Goal: Task Accomplishment & Management: Use online tool/utility

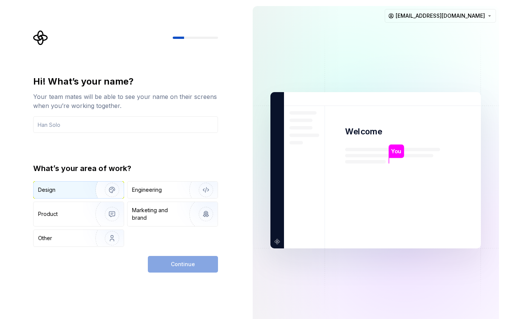
click at [92, 191] on img "button" at bounding box center [107, 189] width 48 height 51
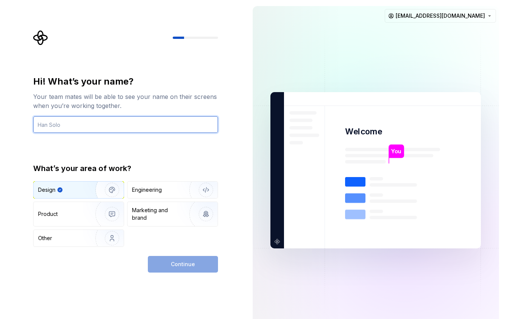
click at [82, 121] on input "text" at bounding box center [125, 124] width 185 height 17
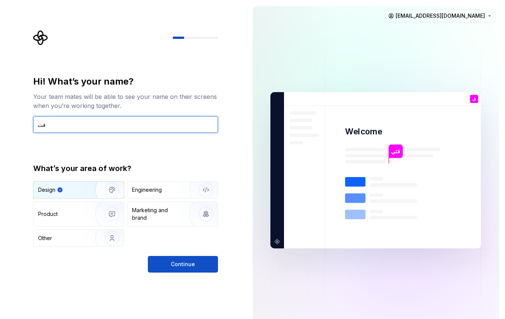
type input "ق"
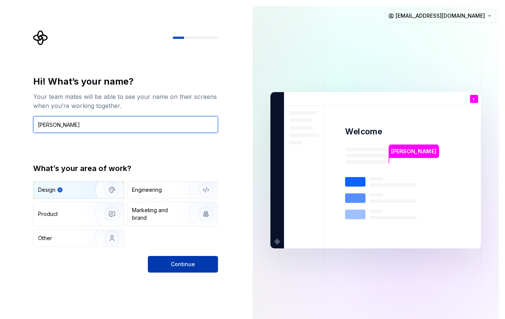
type input "[PERSON_NAME]"
click at [190, 262] on span "Continue" at bounding box center [183, 264] width 24 height 8
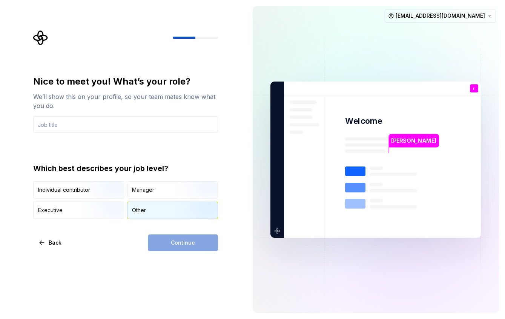
click at [179, 211] on img "button" at bounding box center [199, 219] width 48 height 51
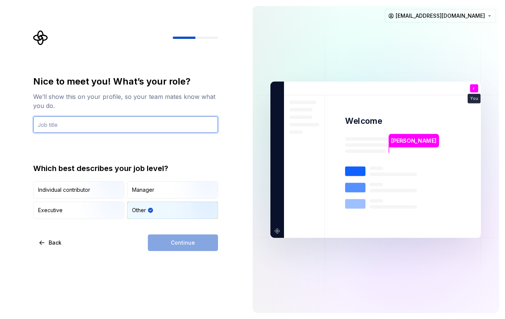
click at [79, 126] on input "text" at bounding box center [125, 124] width 185 height 17
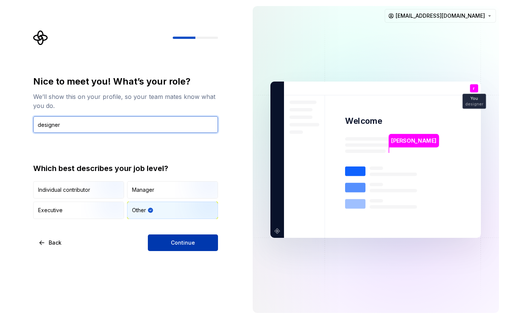
type input "designer"
click at [194, 240] on button "Continue" at bounding box center [183, 242] width 70 height 17
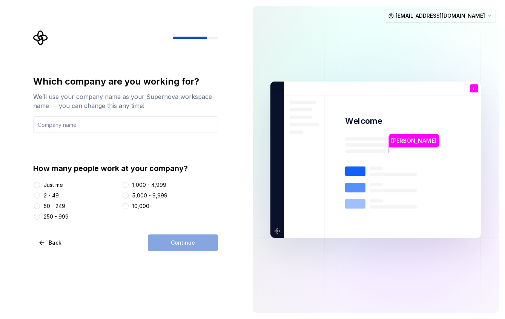
click at [52, 194] on div "2 - 49" at bounding box center [51, 196] width 15 height 8
click at [40, 194] on button "2 - 49" at bounding box center [37, 195] width 6 height 6
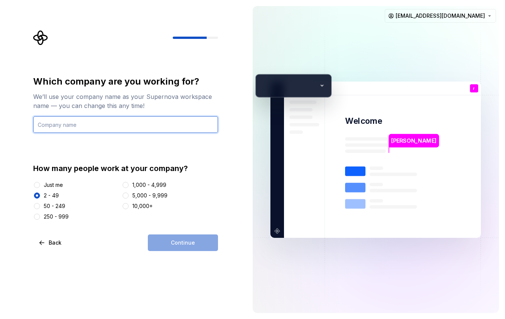
click at [65, 126] on input "text" at bounding box center [125, 124] width 185 height 17
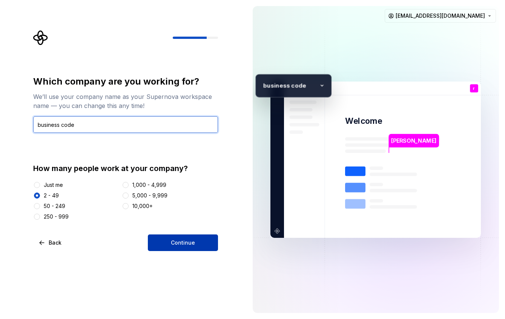
type input "business code"
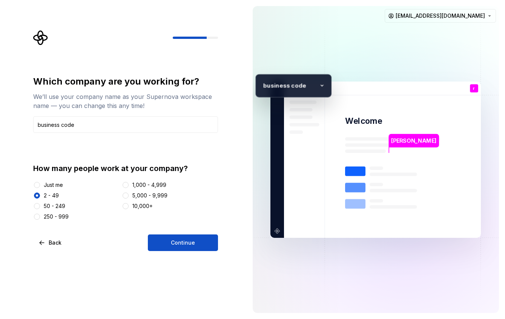
click at [178, 242] on span "Continue" at bounding box center [183, 243] width 24 height 8
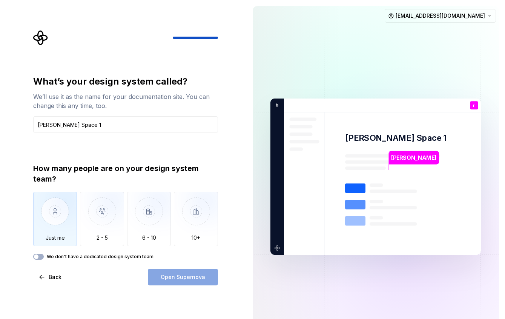
type input "[PERSON_NAME] Space 1"
click at [49, 221] on img "button" at bounding box center [55, 217] width 44 height 51
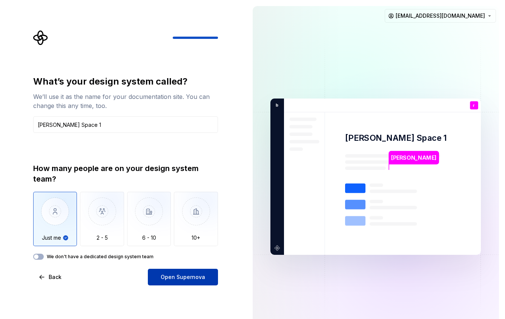
click at [195, 278] on span "Open Supernova" at bounding box center [183, 277] width 45 height 8
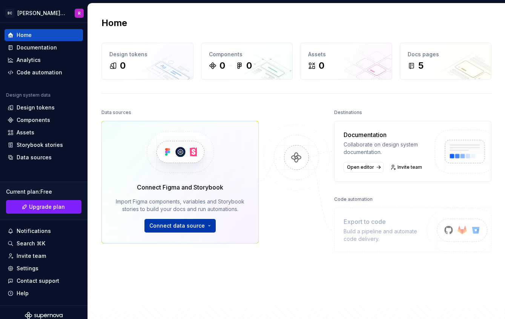
click at [199, 222] on html "[PERSON_NAME] Space 1 R Home Documentation Analytics Code automation Design sys…" at bounding box center [252, 159] width 505 height 319
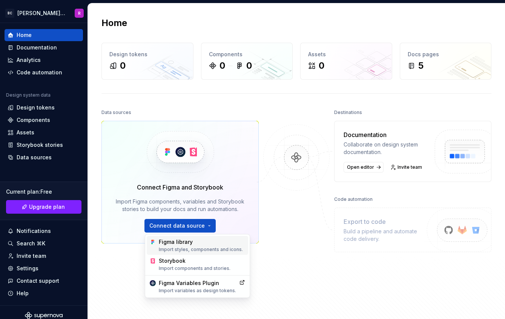
click at [217, 241] on div "Figma library Import styles, components and icons." at bounding box center [202, 245] width 86 height 14
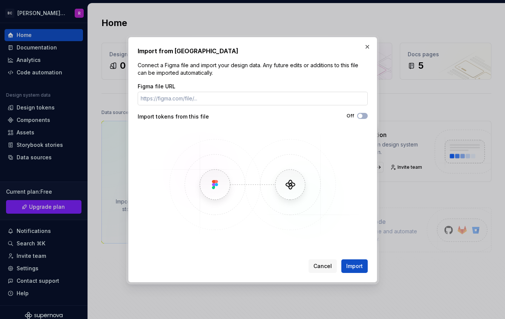
click at [197, 100] on input "Figma file URL" at bounding box center [253, 99] width 230 height 14
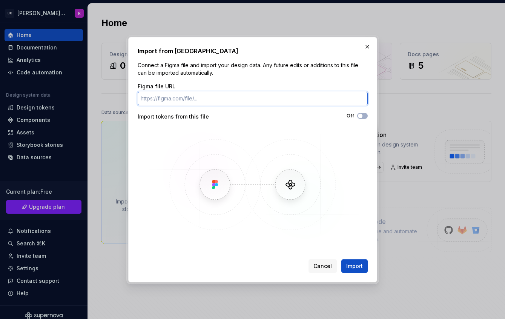
type input "[URL][DOMAIN_NAME][PHONE_NUMBER]"
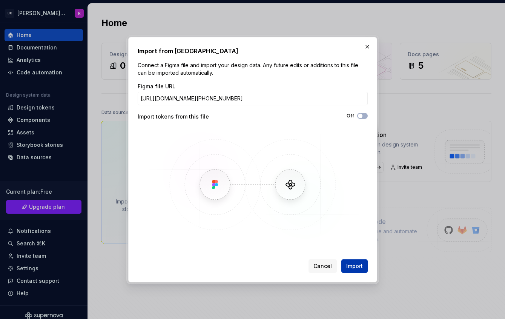
click at [353, 264] on span "Import" at bounding box center [354, 266] width 17 height 8
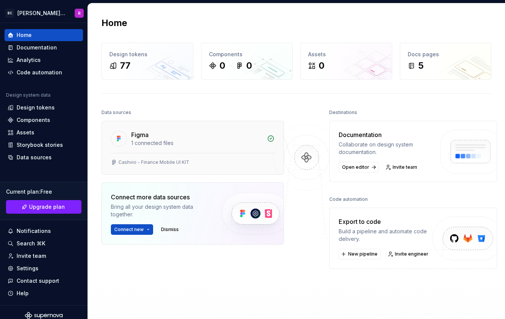
click at [135, 138] on div "Figma" at bounding box center [139, 134] width 17 height 9
click at [153, 144] on div "1 connected files" at bounding box center [196, 143] width 131 height 8
click at [138, 61] on div "77" at bounding box center [147, 66] width 76 height 12
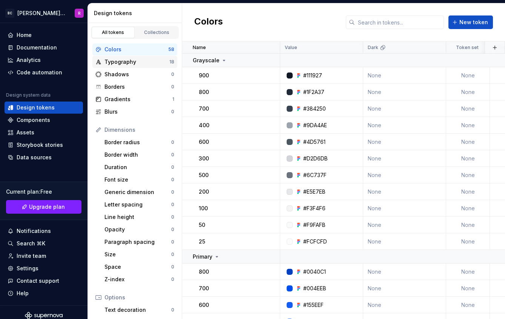
click at [145, 63] on div "Typography" at bounding box center [137, 62] width 65 height 8
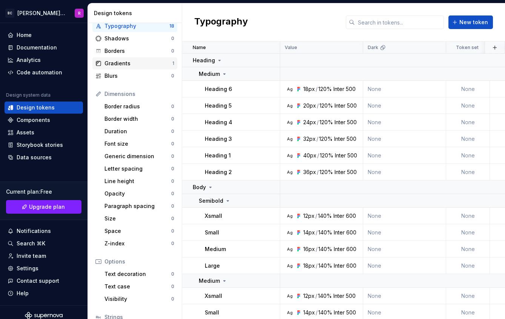
scroll to position [94, 0]
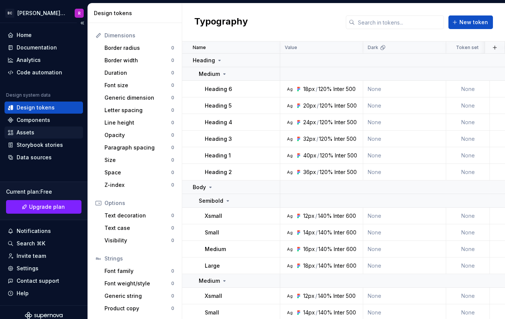
click at [35, 134] on div "Assets" at bounding box center [44, 133] width 72 height 8
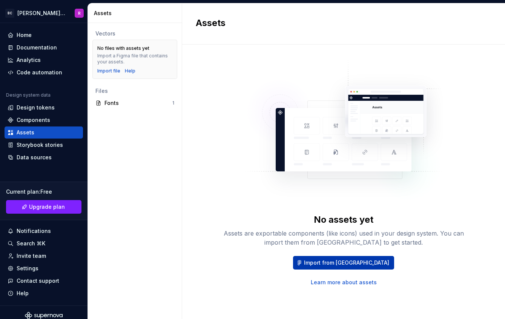
click at [352, 259] on button "Import from [GEOGRAPHIC_DATA]" at bounding box center [343, 263] width 101 height 14
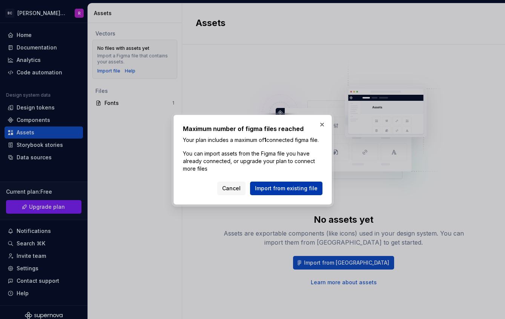
click at [291, 192] on span "Import from existing file" at bounding box center [286, 188] width 63 height 8
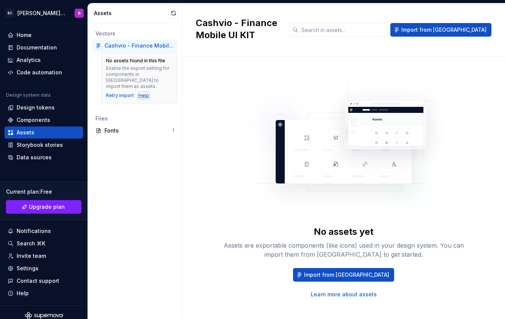
click at [142, 92] on div "Help" at bounding box center [143, 95] width 11 height 6
drag, startPoint x: 118, startPoint y: 69, endPoint x: 164, endPoint y: 78, distance: 47.2
click at [164, 78] on div "No assets found in this file Enable the export setting for components in [GEOGR…" at bounding box center [139, 77] width 76 height 51
click at [136, 205] on div "Vectors Cashvio - Finance Mobile UI KIT No assets found in this file Enable the…" at bounding box center [135, 171] width 94 height 296
click at [118, 92] on div "Retry import" at bounding box center [120, 95] width 28 height 6
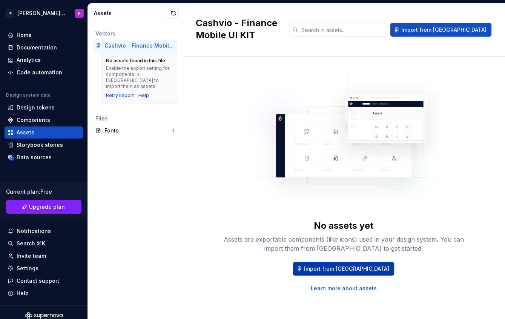
scroll to position [8, 0]
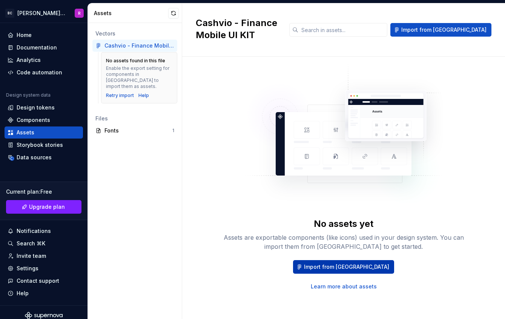
click at [349, 267] on span "Import from [GEOGRAPHIC_DATA]" at bounding box center [346, 267] width 85 height 8
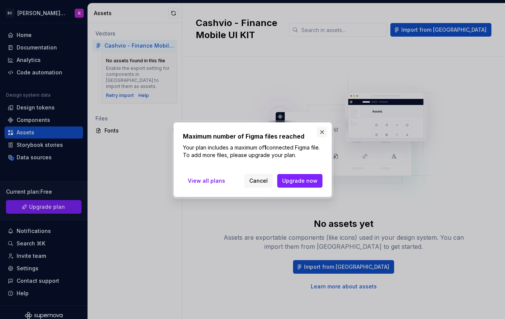
click at [322, 132] on button "button" at bounding box center [322, 132] width 11 height 11
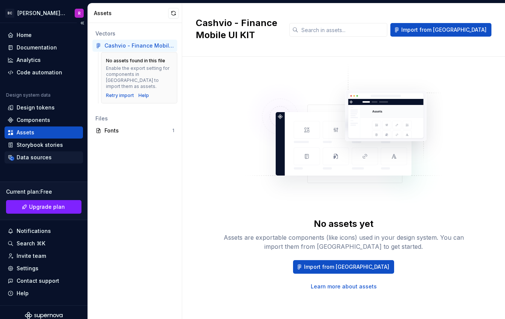
click at [40, 159] on div "Data sources" at bounding box center [34, 158] width 35 height 8
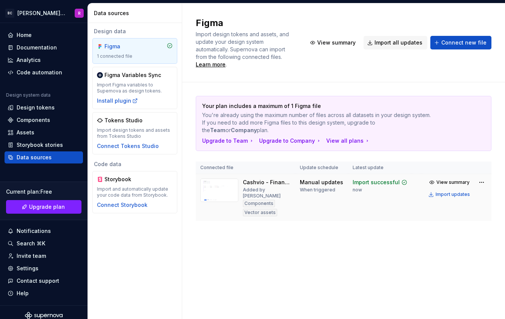
click at [221, 181] on img at bounding box center [219, 189] width 38 height 23
click at [452, 179] on span "View summary" at bounding box center [453, 182] width 33 height 6
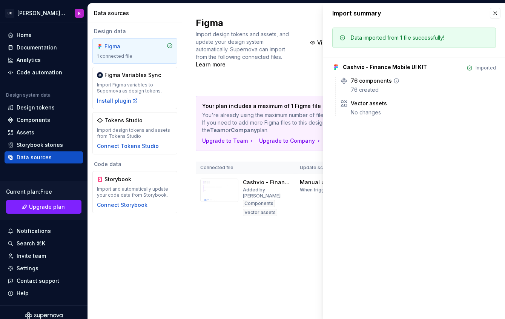
click at [380, 85] on div "76 components 76 created" at bounding box center [423, 85] width 145 height 17
click at [262, 237] on div "Figma Import design tokens and assets, and update your design system automatica…" at bounding box center [343, 160] width 323 height 315
click at [497, 15] on button "button" at bounding box center [495, 13] width 11 height 11
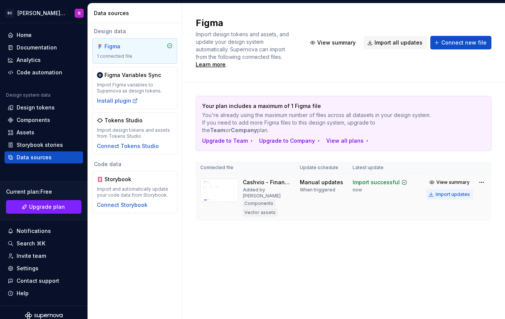
click at [464, 191] on div "Import updates" at bounding box center [453, 194] width 34 height 6
click at [32, 130] on div "Assets" at bounding box center [26, 133] width 18 height 8
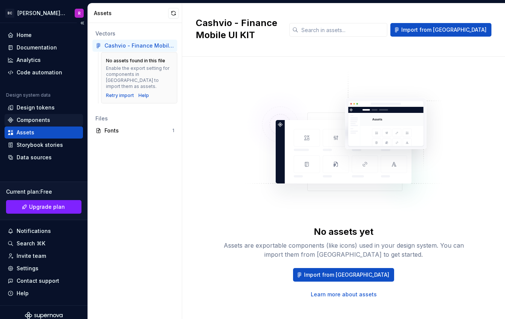
click at [42, 121] on div "Components" at bounding box center [34, 120] width 34 height 8
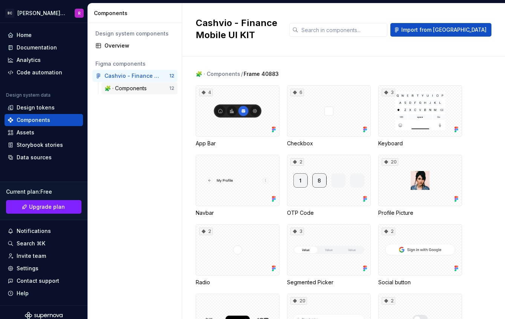
click at [145, 88] on div "🧩 · Components" at bounding box center [127, 89] width 45 height 8
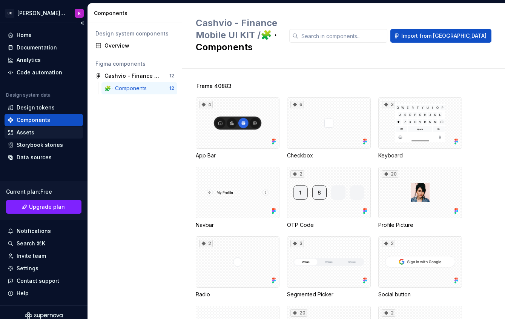
click at [29, 131] on div "Assets" at bounding box center [26, 133] width 18 height 8
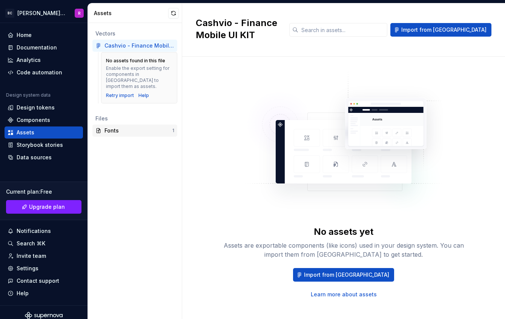
click at [129, 127] on div "Fonts" at bounding box center [139, 131] width 68 height 8
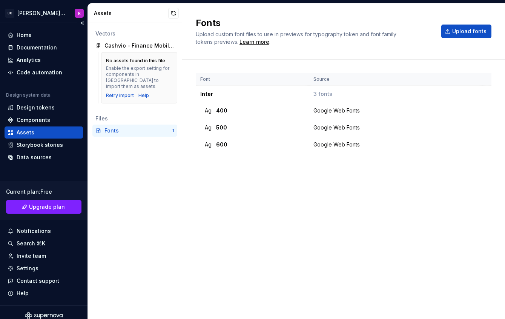
click at [32, 28] on div "Home Documentation Analytics Code automation Design system data Design tokens C…" at bounding box center [44, 164] width 88 height 282
click at [32, 35] on div "Home" at bounding box center [44, 35] width 72 height 8
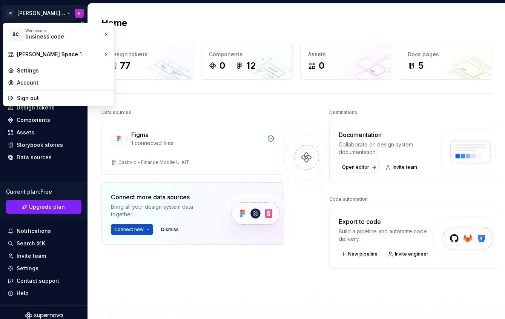
click at [74, 17] on html "[PERSON_NAME] Space 1 R Home Documentation Analytics Code automation Design sys…" at bounding box center [252, 159] width 505 height 319
click at [29, 269] on html "[PERSON_NAME] Space 1 R Home Documentation Analytics Code automation Design sys…" at bounding box center [252, 159] width 505 height 319
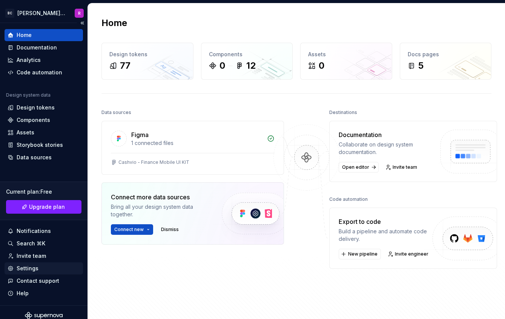
click at [29, 269] on div "Settings" at bounding box center [28, 268] width 22 height 8
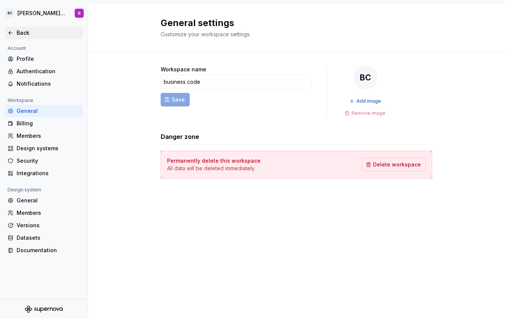
click at [26, 34] on div "Back" at bounding box center [48, 33] width 63 height 8
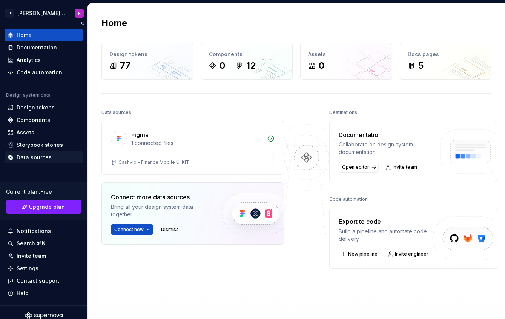
click at [32, 154] on div "Data sources" at bounding box center [34, 158] width 35 height 8
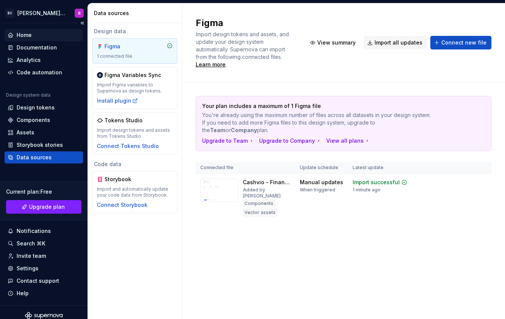
click at [23, 34] on div "Home" at bounding box center [24, 35] width 15 height 8
